Goal: Transaction & Acquisition: Purchase product/service

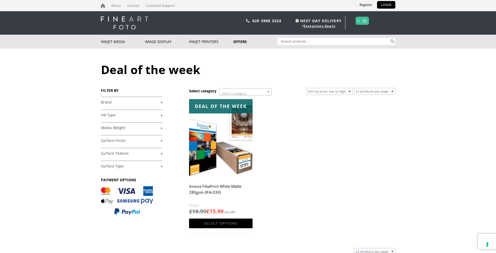
click at [133, 103] on link "+" at bounding box center [132, 102] width 62 height 5
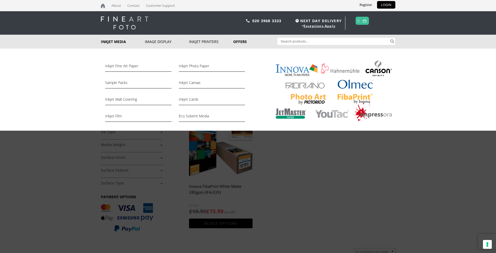
click at [119, 42] on link "Inkjet Media" at bounding box center [123, 42] width 44 height 14
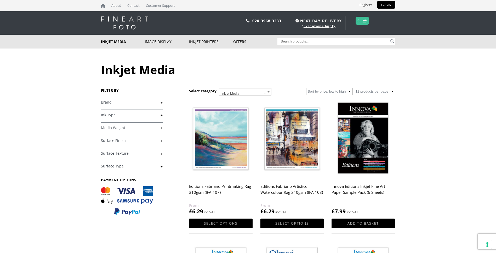
click at [162, 102] on div "FILTER BY £ 0.00 - £ 25.00 (32) £ 25.00 - £ 74.99 (66) £ 75.00 -" at bounding box center [145, 154] width 88 height 133
click at [160, 103] on link "+" at bounding box center [132, 102] width 62 height 5
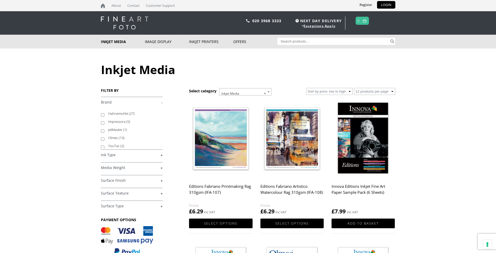
scroll to position [34, 0]
click at [102, 138] on input "Olmec (13)" at bounding box center [102, 137] width 3 height 3
checkbox input "true"
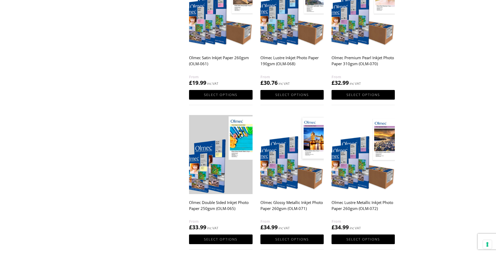
scroll to position [418, 0]
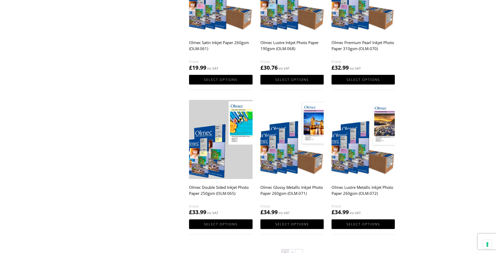
click at [291, 160] on img at bounding box center [291, 139] width 63 height 79
click at [287, 158] on img at bounding box center [291, 139] width 63 height 79
click at [296, 224] on link "Select options" at bounding box center [291, 225] width 63 height 10
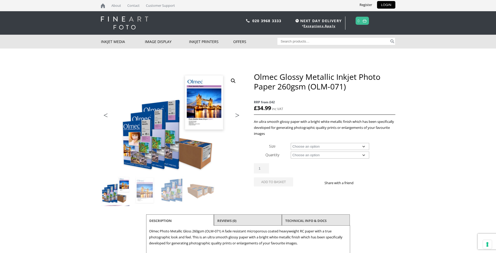
click at [363, 147] on select "Choose an option A4 Sheet A3 Sheet A3+ Sheet A2 Sheet 17" Wide Roll 24" Wide Ro…" at bounding box center [329, 146] width 78 height 7
click at [290, 143] on select "Choose an option A4 Sheet A3 Sheet A3+ Sheet A2 Sheet 17" Wide Roll 24" Wide Ro…" at bounding box center [329, 146] width 78 height 7
select select "a4-sheet"
click at [364, 155] on select "Choose an option 50 Sheets" at bounding box center [329, 155] width 78 height 7
select select "50-sheets"
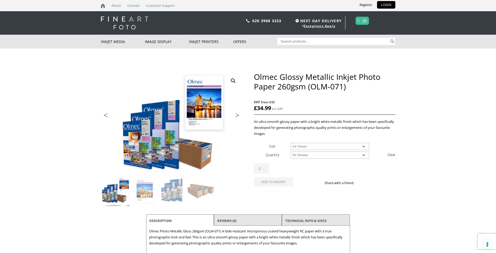
click at [290, 152] on select "Choose an option 50 Sheets" at bounding box center [329, 155] width 78 height 7
select select "a4-sheet"
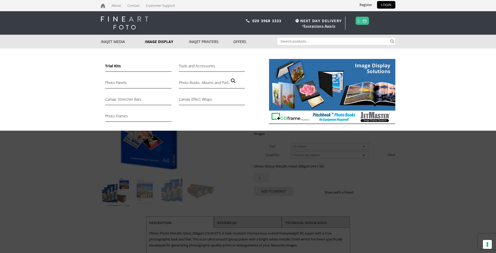
click at [119, 66] on link "Trial Kits" at bounding box center [138, 67] width 66 height 9
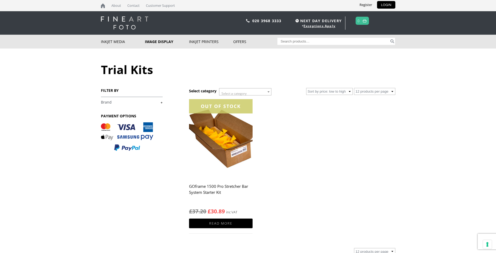
click at [141, 25] on img at bounding box center [124, 22] width 47 height 13
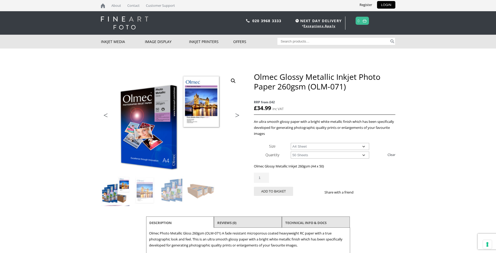
select select "a4-sheet"
select select "50-sheets"
click at [365, 148] on select "Choose an option A4 Sheet A3 Sheet A3+ Sheet A2 Sheet" at bounding box center [329, 146] width 78 height 7
click at [290, 143] on select "Choose an option A4 Sheet A3 Sheet A3+ Sheet A2 Sheet" at bounding box center [329, 146] width 78 height 7
click at [365, 147] on select "Choose an option A4 Sheet A3 Sheet A3+ Sheet A2 Sheet" at bounding box center [329, 146] width 78 height 7
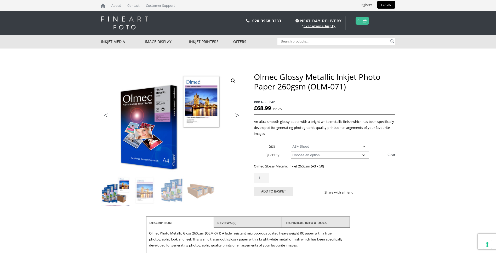
click at [290, 143] on select "Choose an option A4 Sheet A3 Sheet A3+ Sheet A2 Sheet" at bounding box center [329, 146] width 78 height 7
select select "a3-sheet-2"
